Goal: Task Accomplishment & Management: Check status

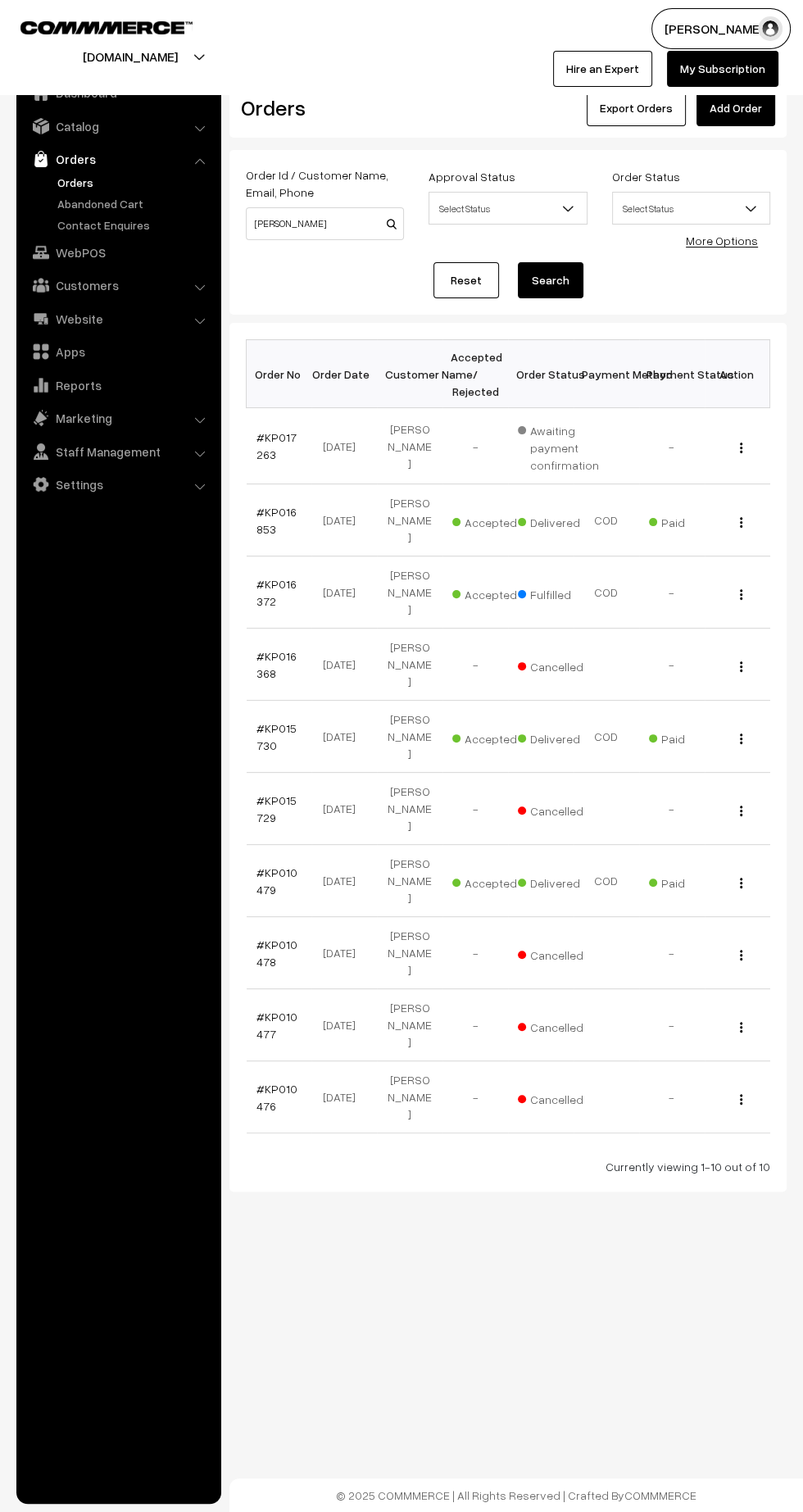
click at [283, 721] on link "#KP015730" at bounding box center [276, 736] width 40 height 31
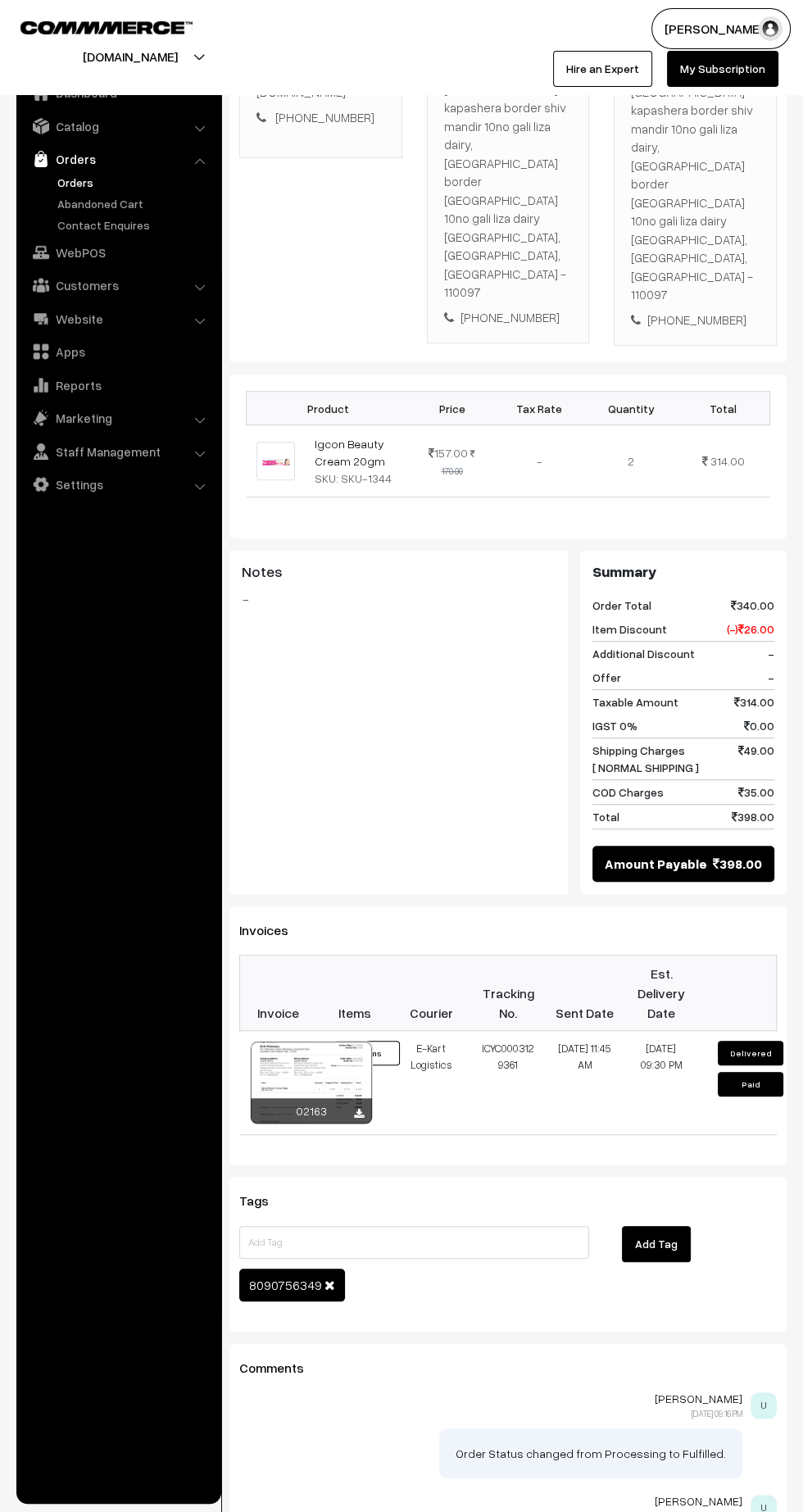
scroll to position [352, 0]
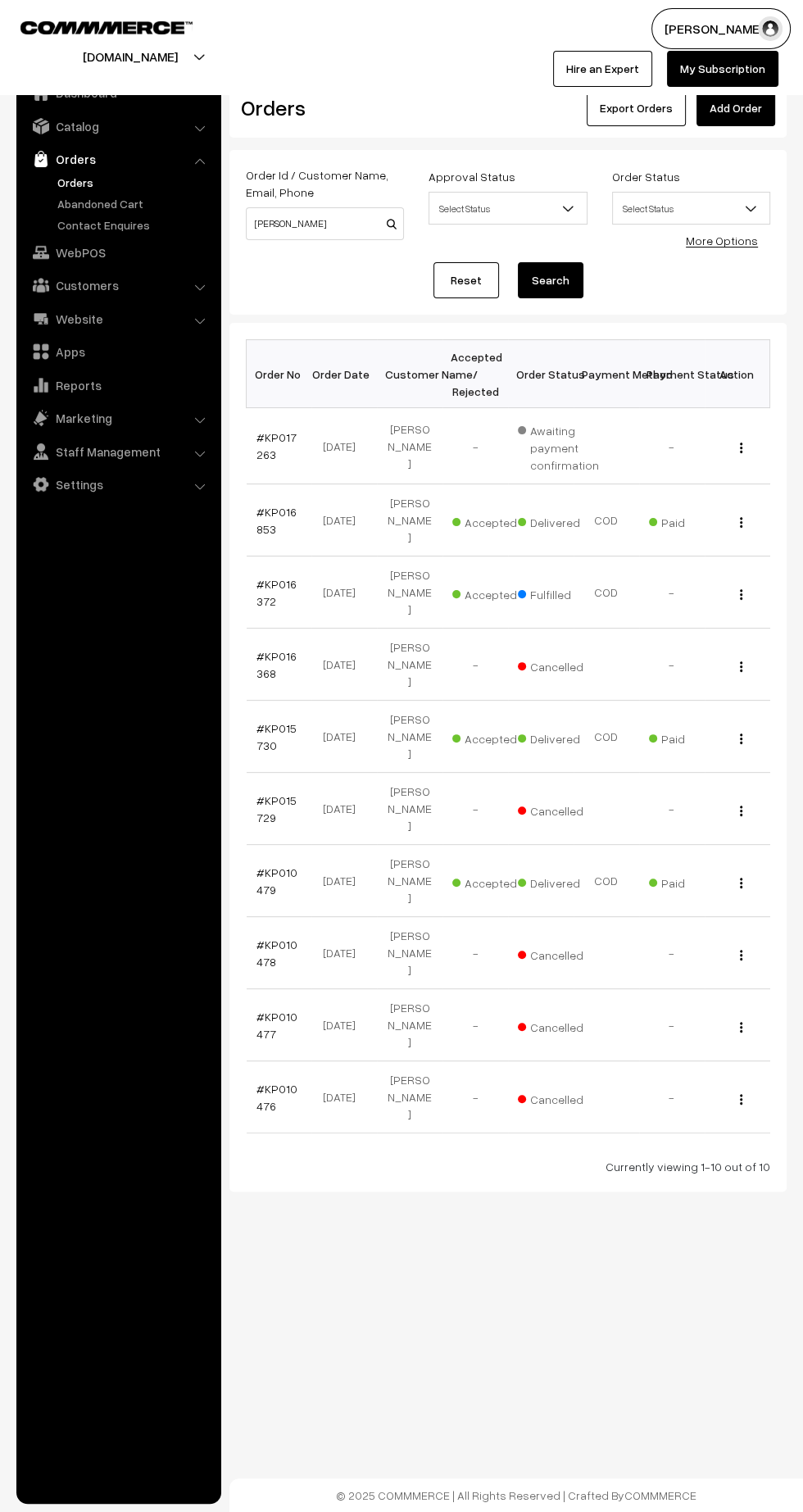
click at [281, 577] on link "#KP016372" at bounding box center [276, 592] width 40 height 31
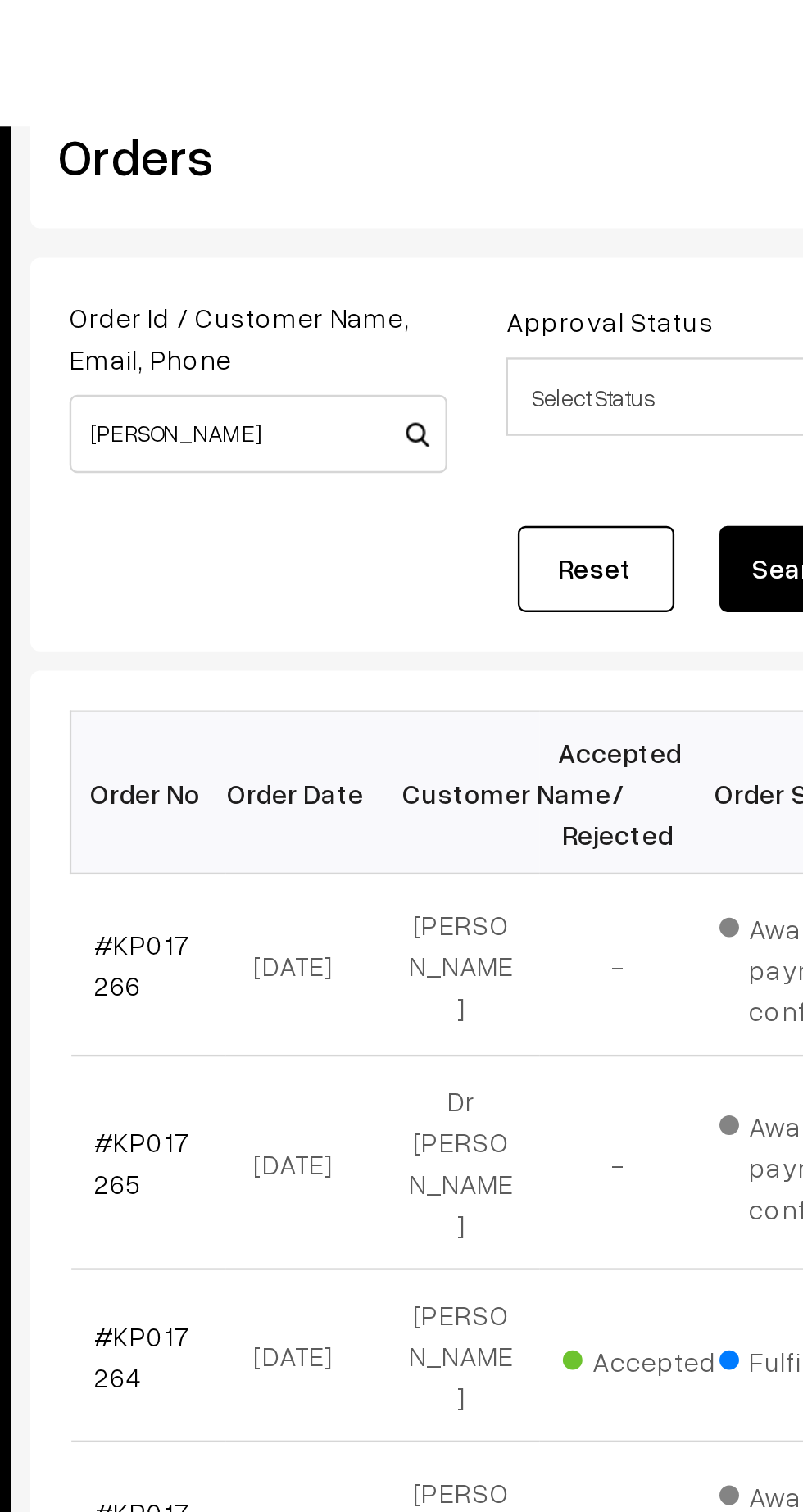
click at [263, 456] on link "#KP017266" at bounding box center [276, 445] width 40 height 31
